Goal: Information Seeking & Learning: Learn about a topic

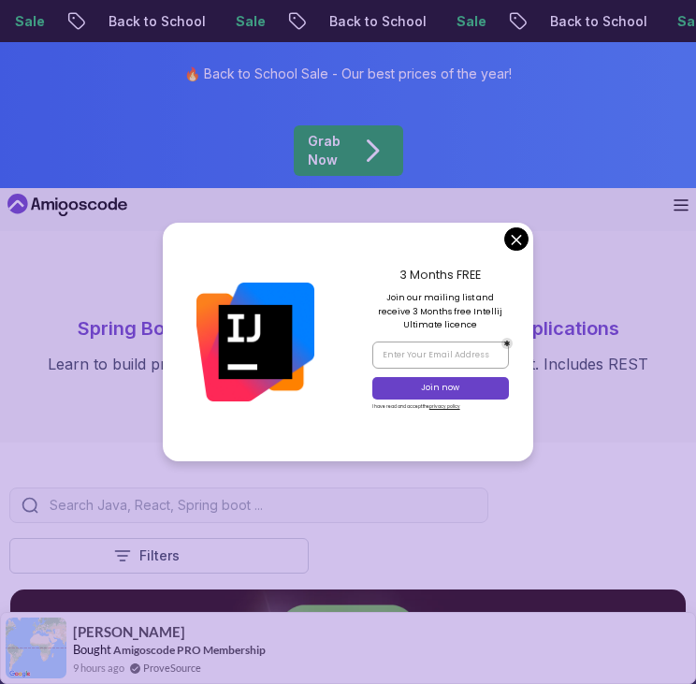
scroll to position [7, 0]
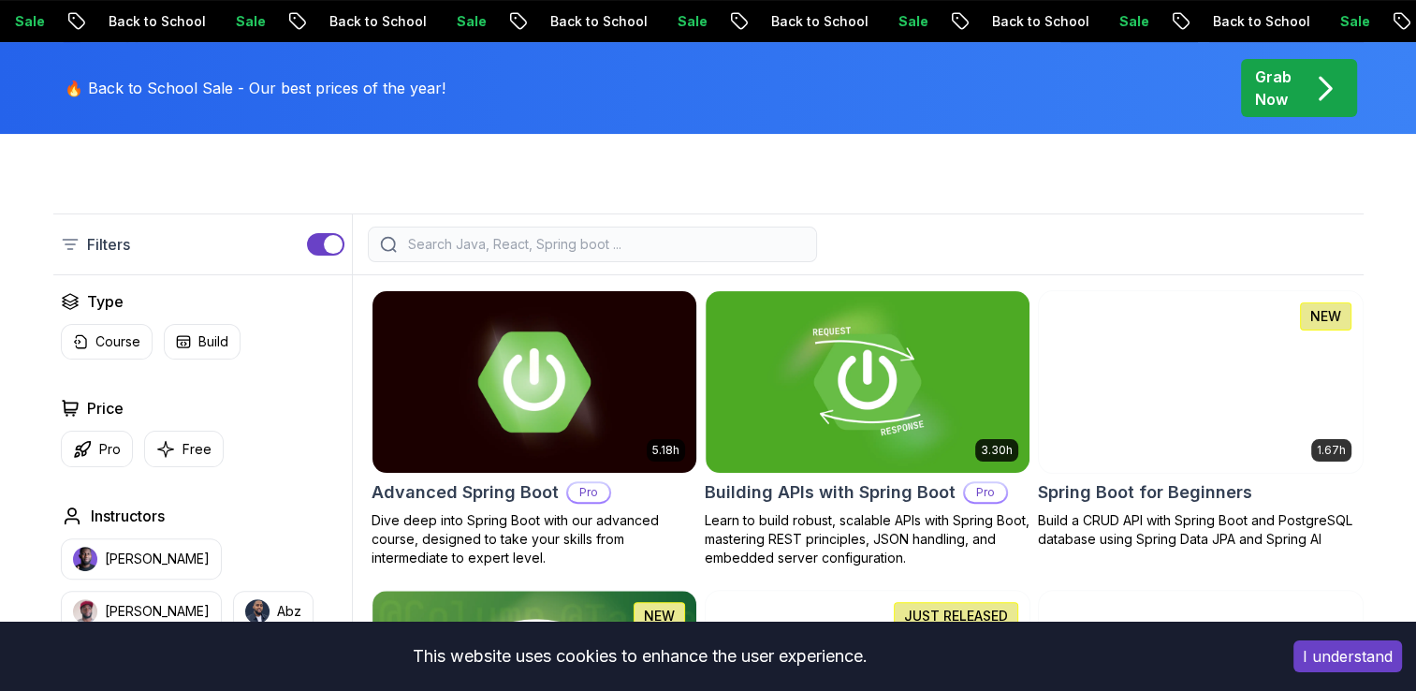
scroll to position [404, 0]
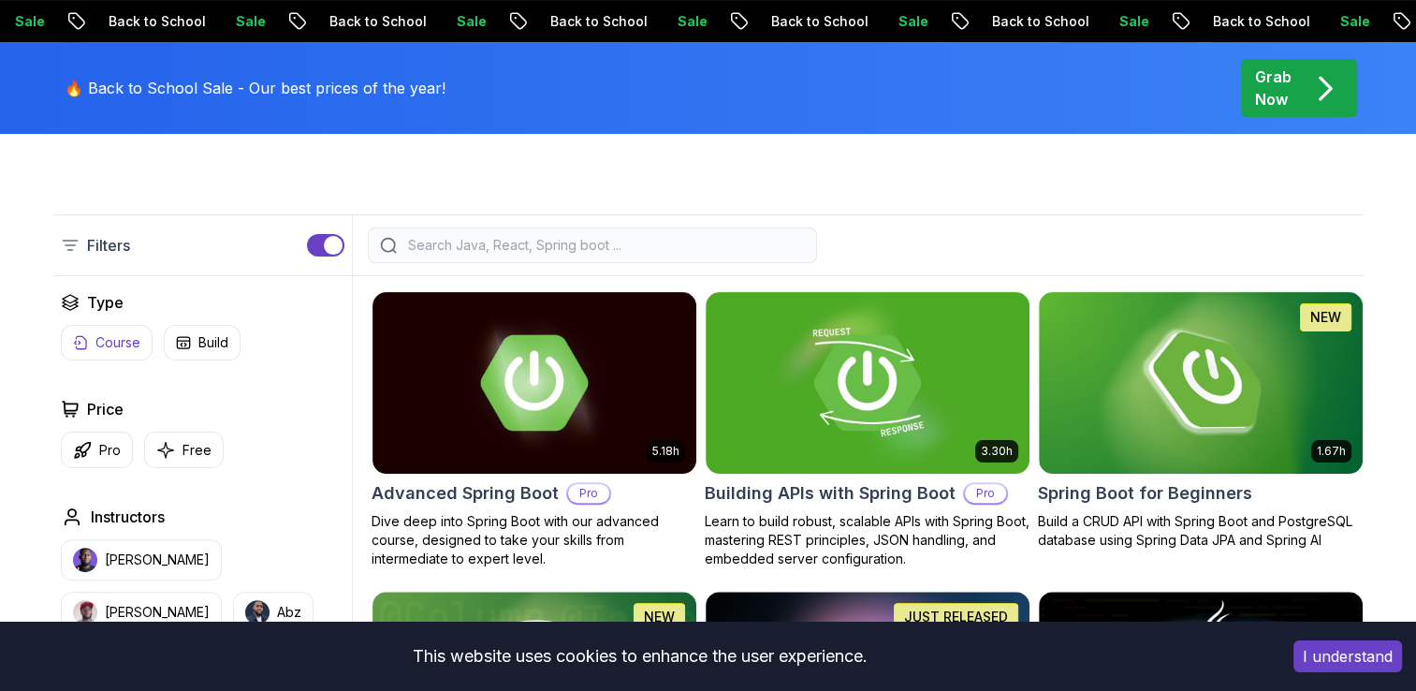
click at [109, 340] on p "Course" at bounding box center [117, 342] width 45 height 19
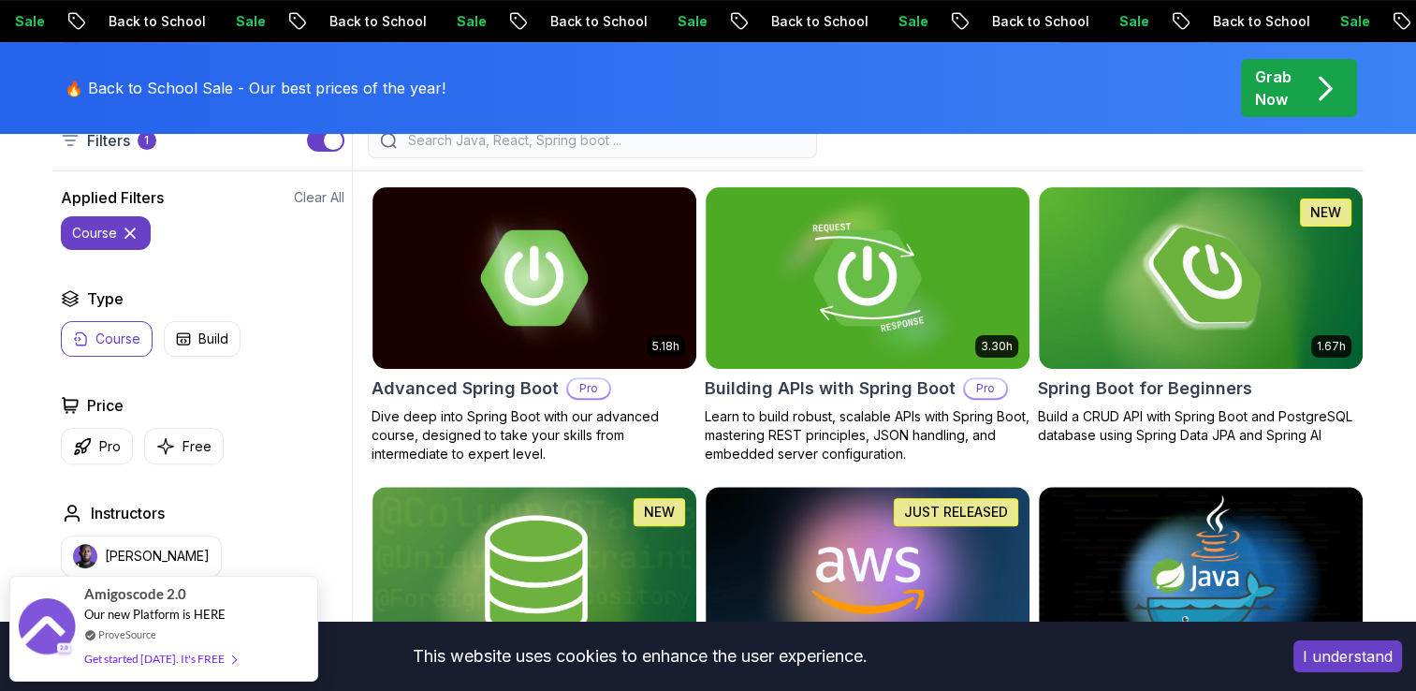
scroll to position [510, 0]
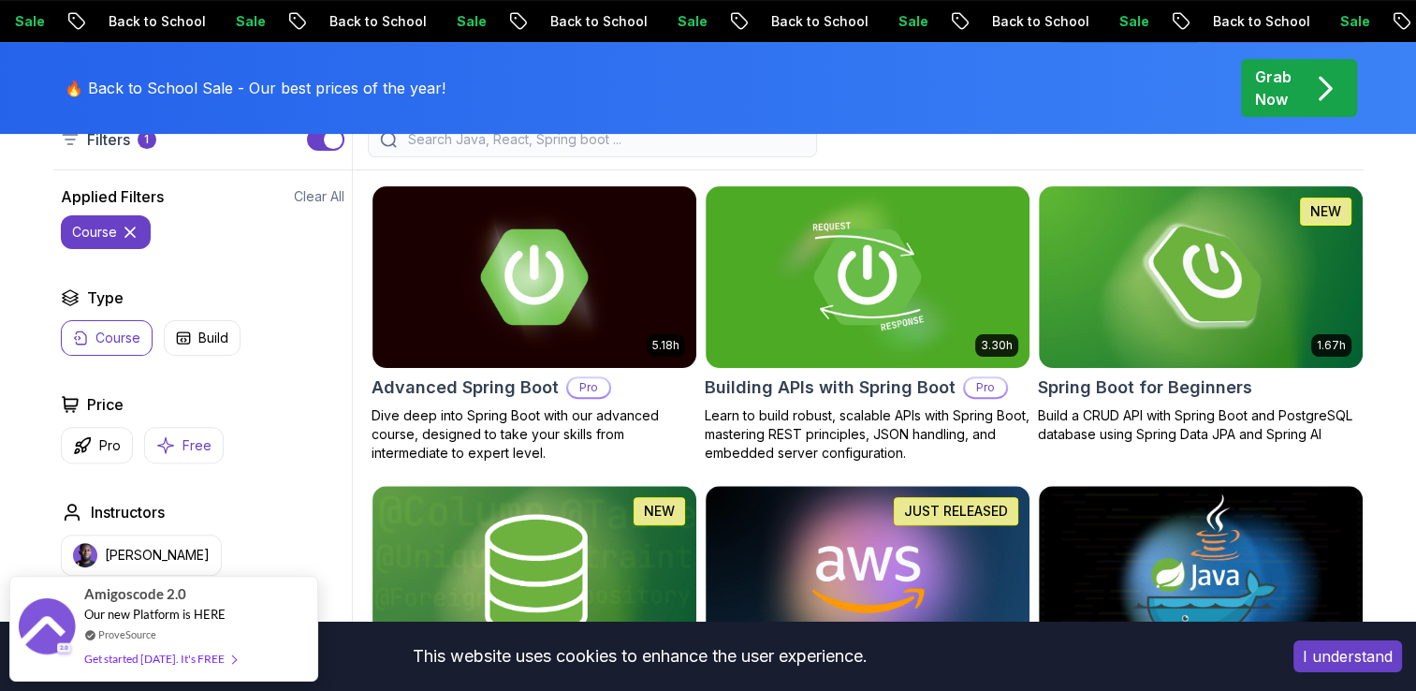
click at [184, 448] on p "Free" at bounding box center [197, 445] width 29 height 19
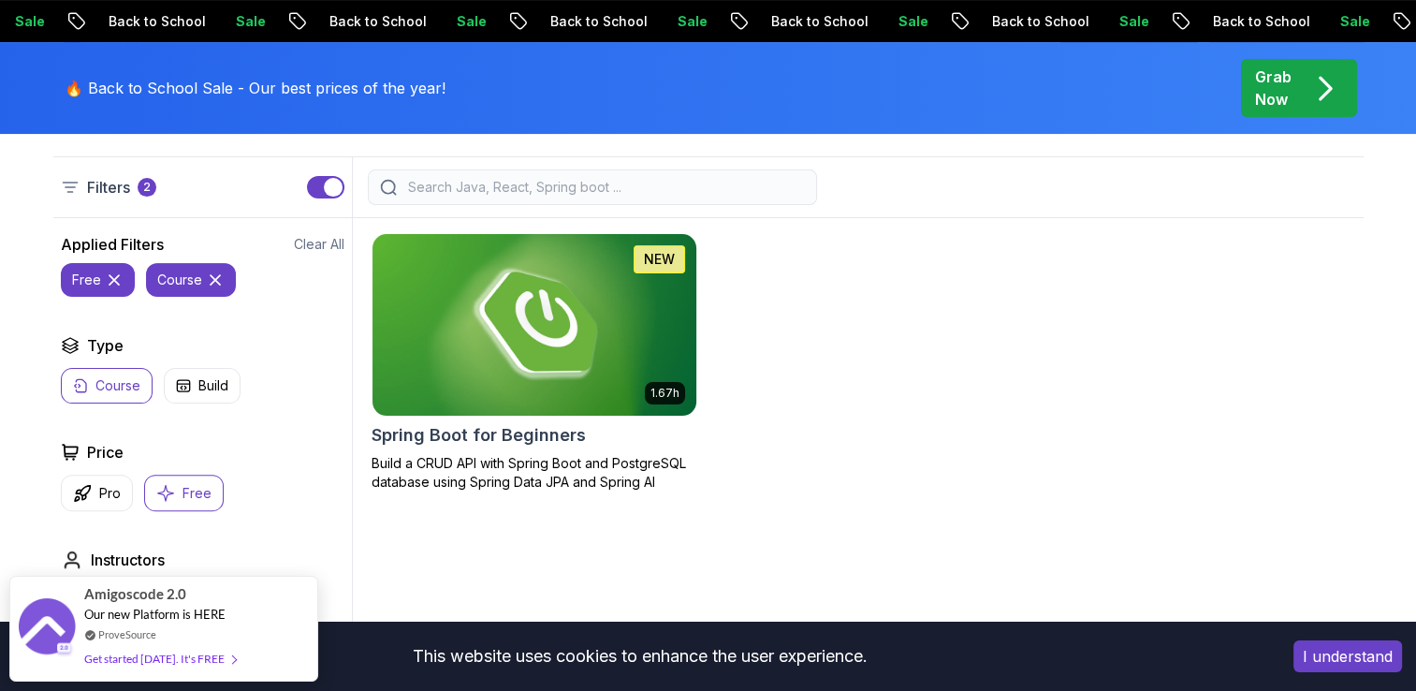
scroll to position [461, 0]
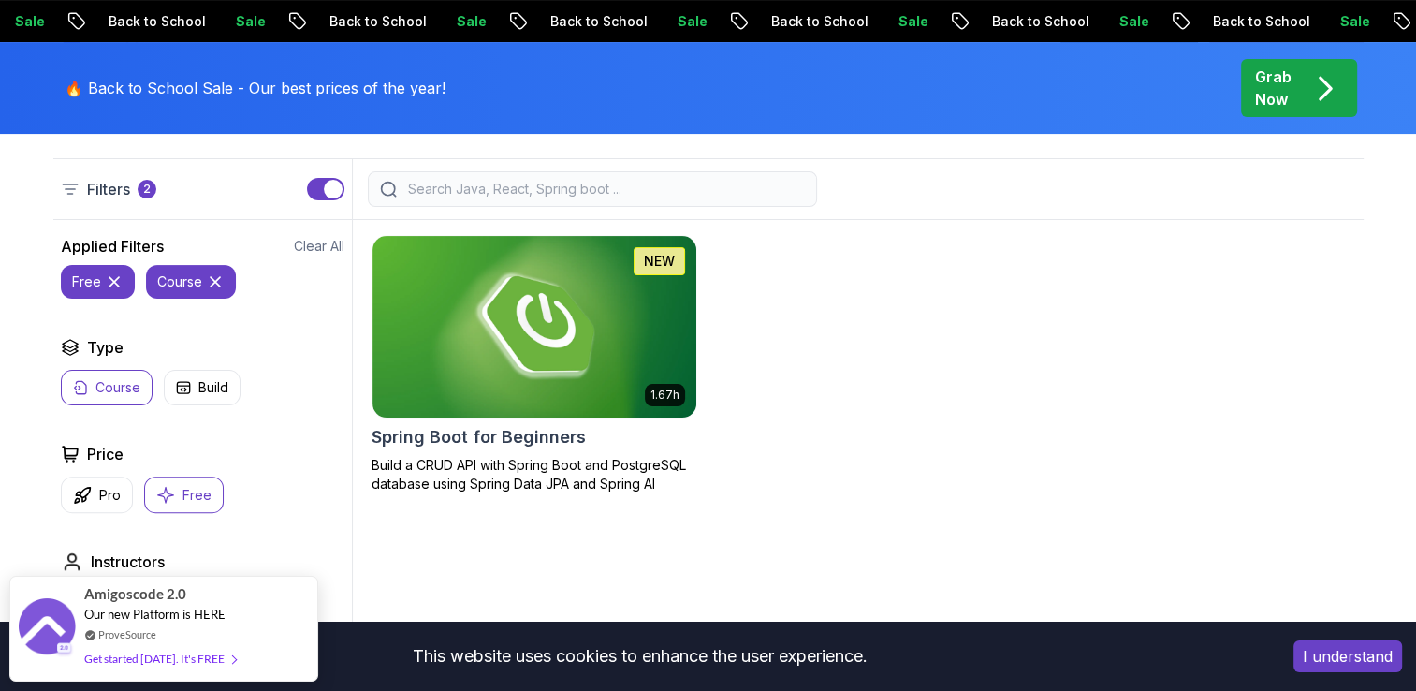
click at [216, 281] on icon at bounding box center [215, 281] width 19 height 19
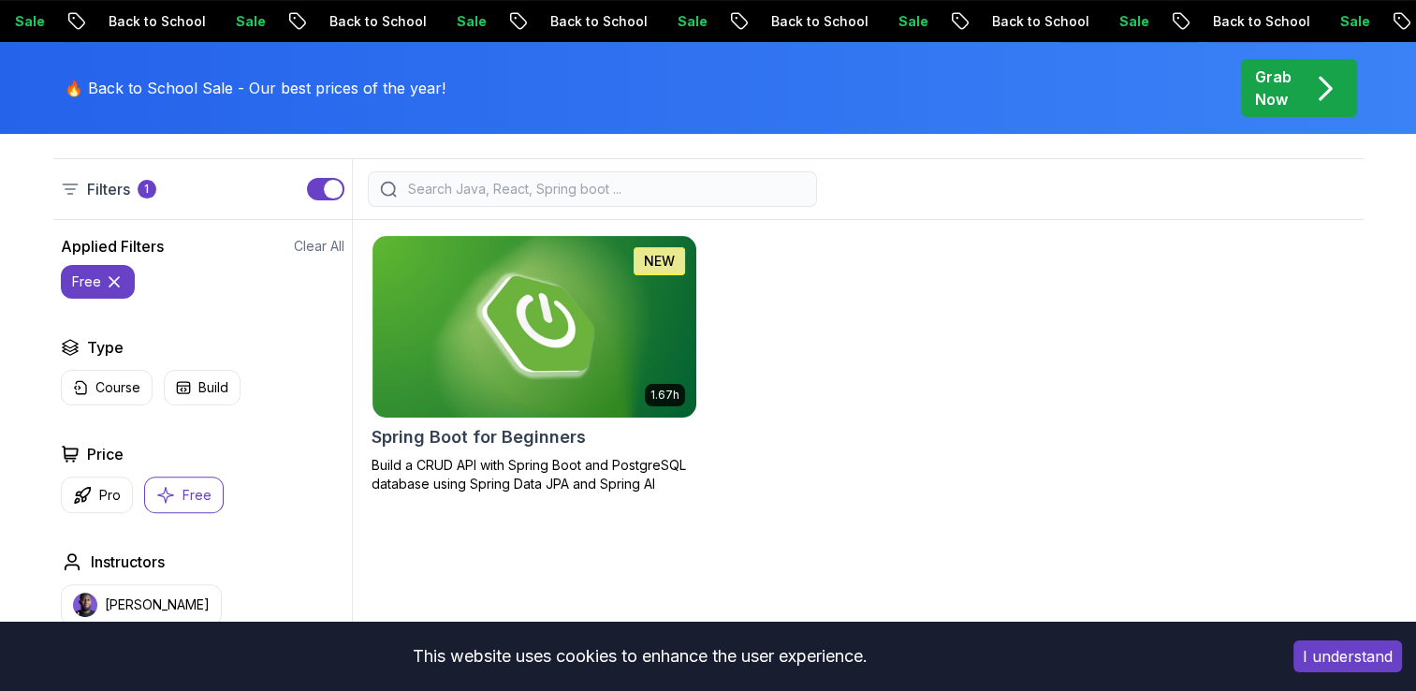
click at [105, 285] on icon at bounding box center [114, 281] width 19 height 19
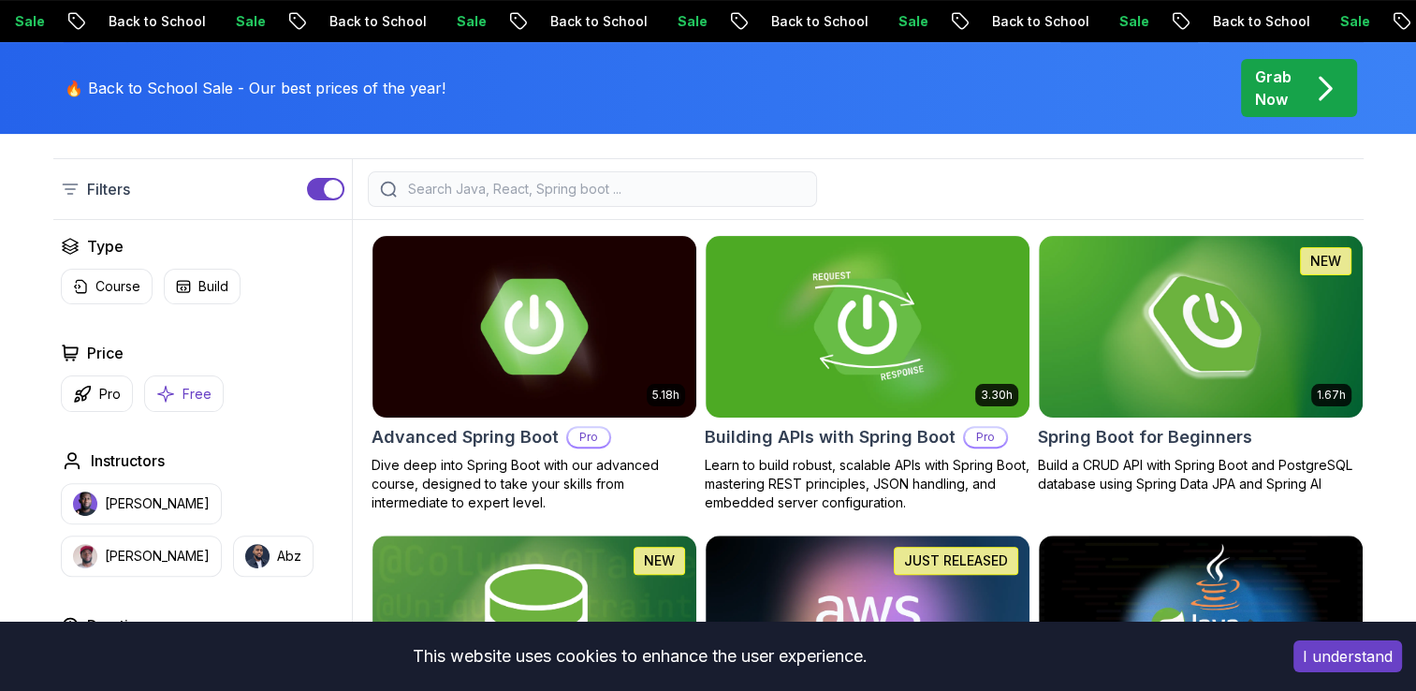
click at [176, 402] on button "Free" at bounding box center [184, 393] width 80 height 37
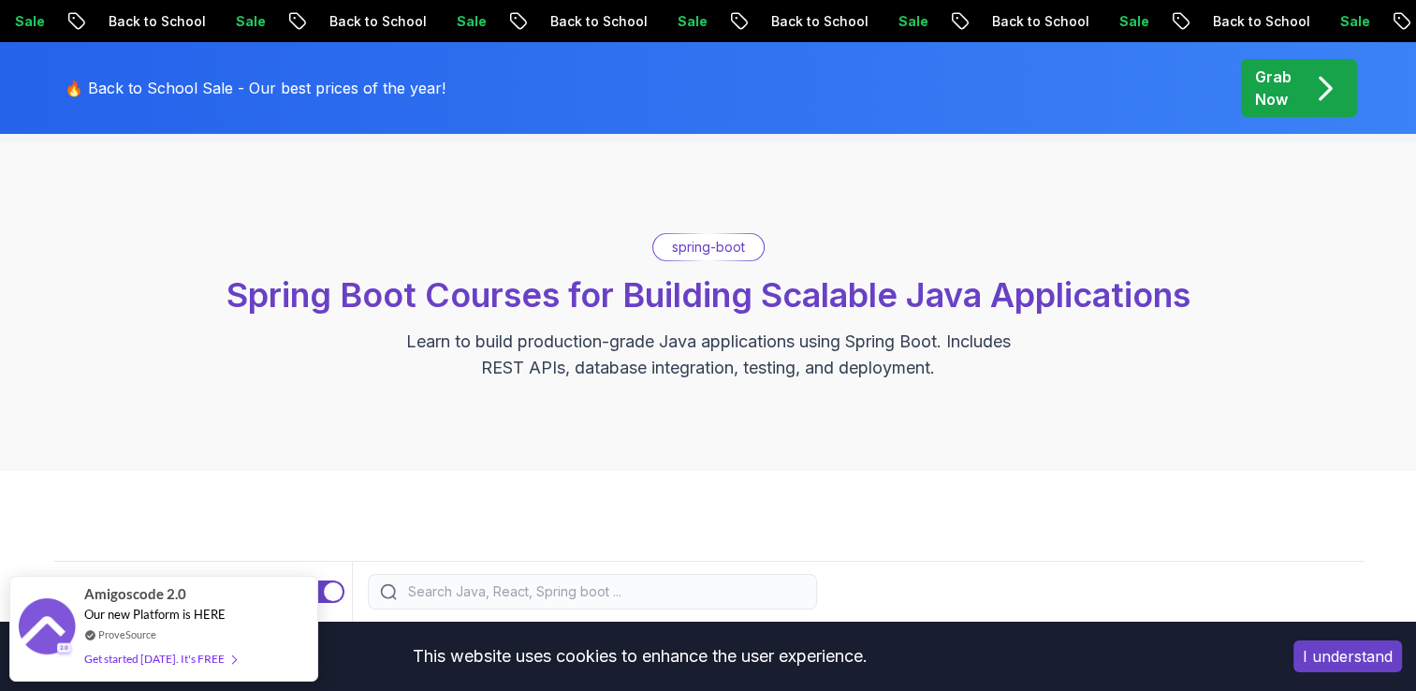
scroll to position [21, 0]
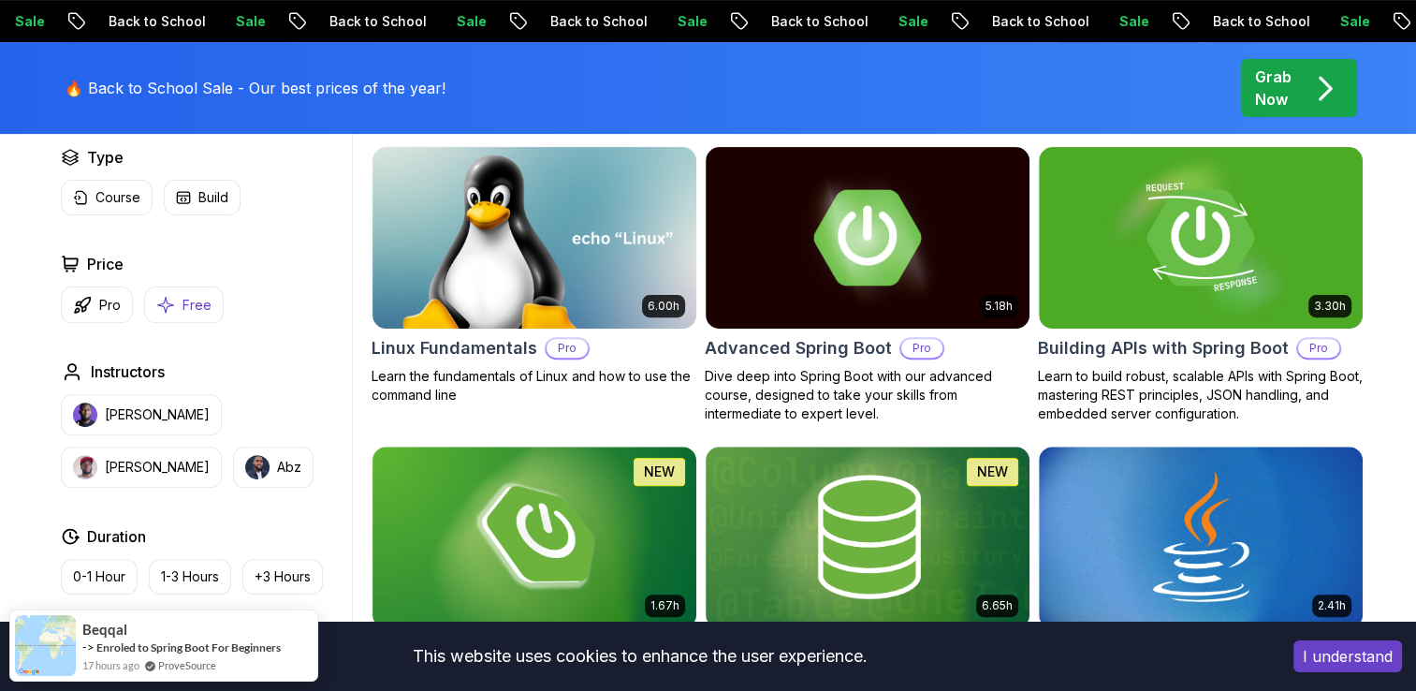
drag, startPoint x: 0, startPoint y: 0, endPoint x: 198, endPoint y: 314, distance: 370.6
click at [198, 314] on button "Free" at bounding box center [184, 304] width 80 height 37
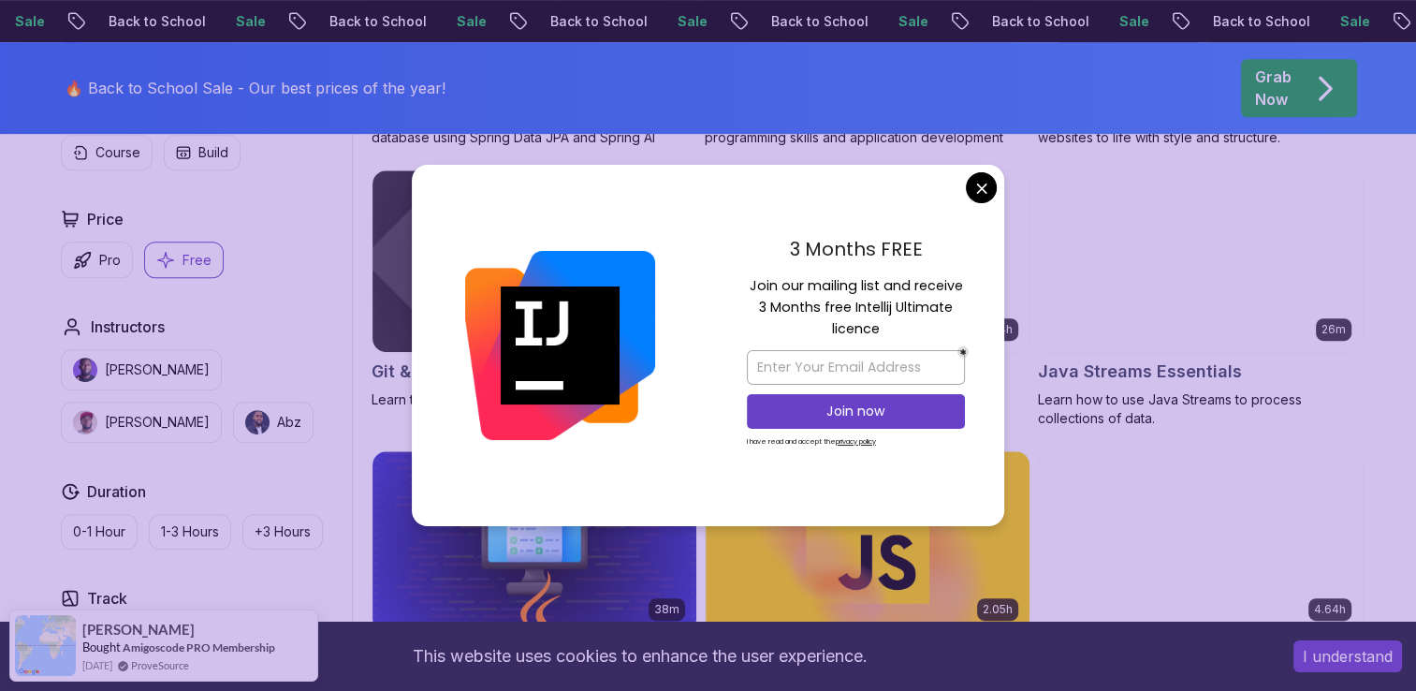
scroll to position [831, 0]
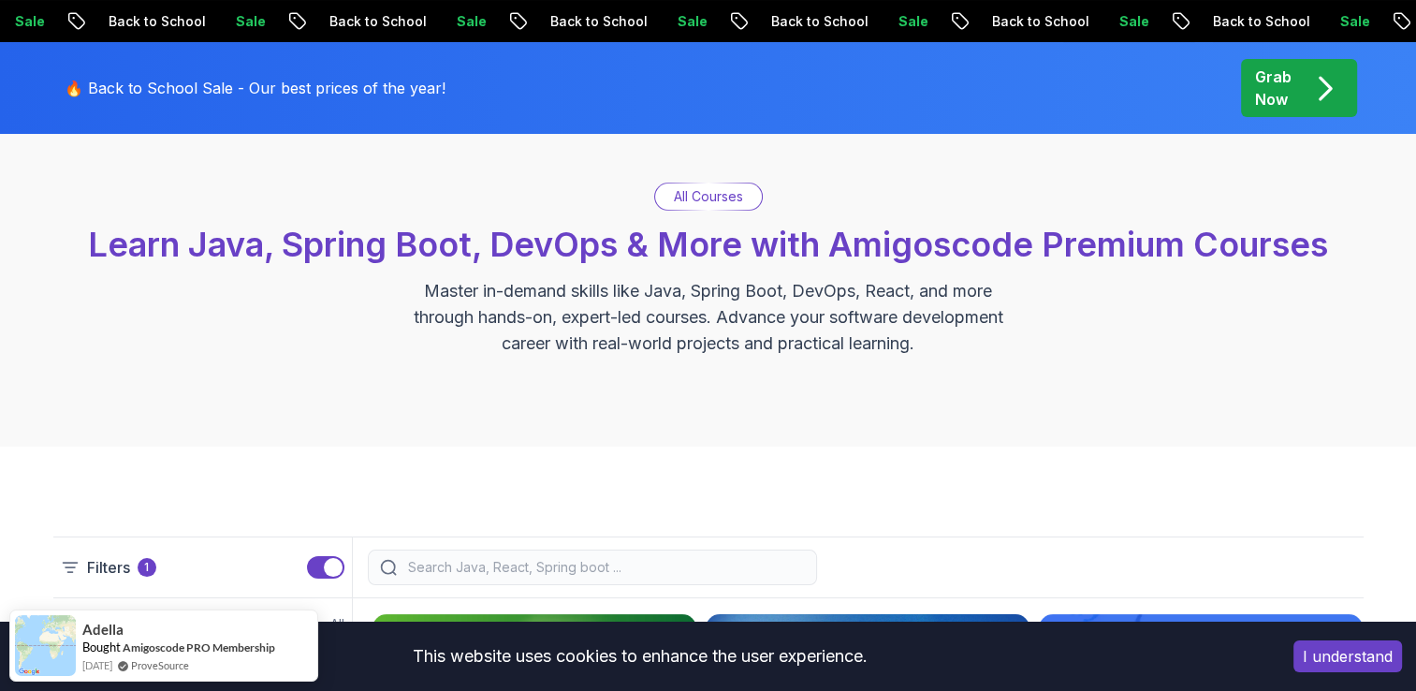
scroll to position [101, 0]
